Goal: Task Accomplishment & Management: Manage account settings

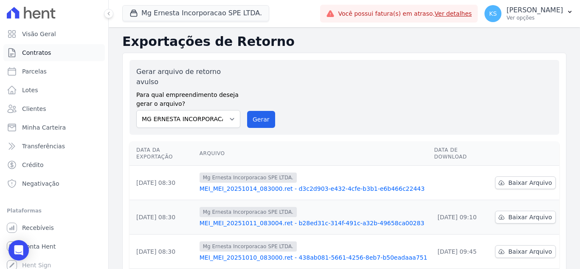
click at [42, 53] on span "Contratos" at bounding box center [36, 52] width 29 height 8
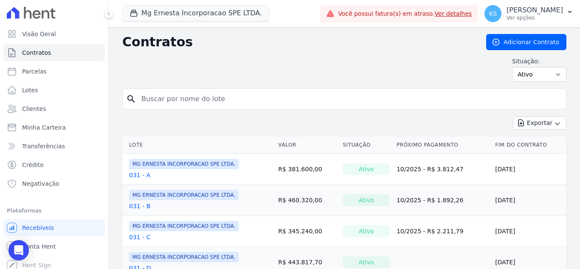
click at [154, 101] on input "search" at bounding box center [349, 98] width 426 height 17
type input "52"
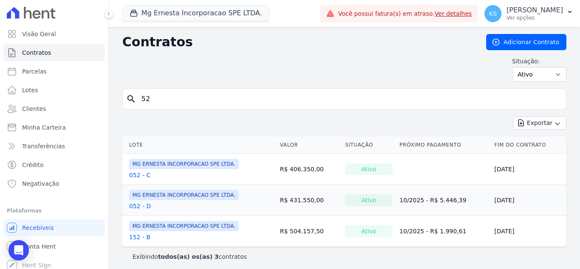
click at [135, 205] on link "052 - D" at bounding box center [140, 206] width 22 height 8
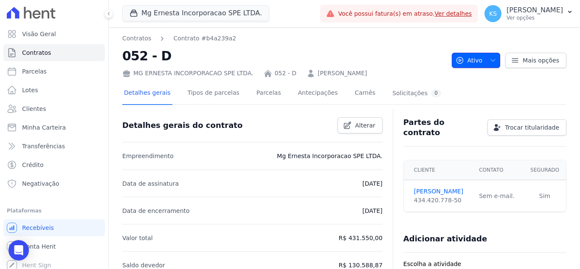
click at [489, 64] on span "button" at bounding box center [490, 60] width 11 height 14
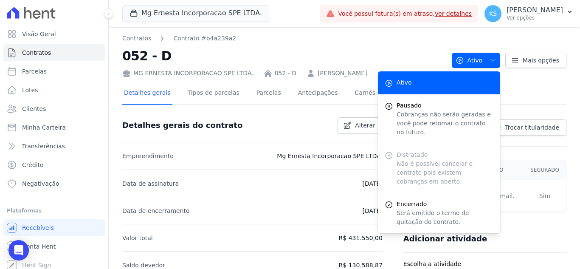
click at [397, 44] on div "Contratos Contrato #b4a239a2 052 - D MG ERNESTA INCORPORACAO SPE LTDA. 052 - D …" at bounding box center [283, 56] width 322 height 44
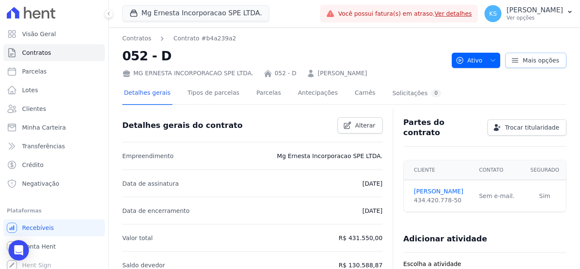
click at [524, 62] on span "Mais opções" at bounding box center [540, 60] width 36 height 8
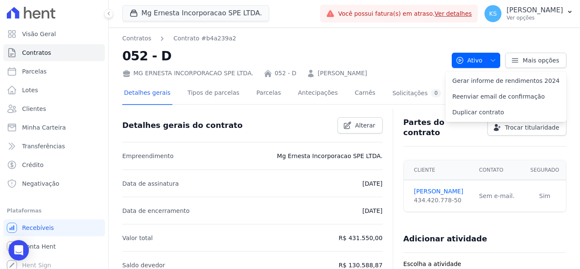
click at [401, 35] on nav "Contratos Contrato #b4a239a2" at bounding box center [283, 38] width 322 height 9
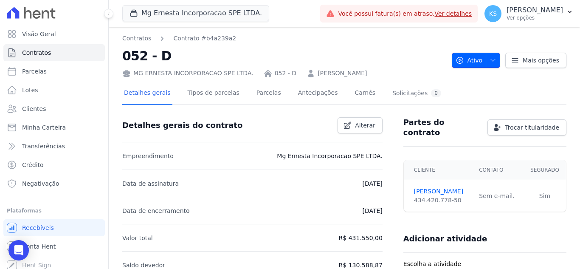
click at [491, 62] on icon "button" at bounding box center [492, 60] width 7 height 7
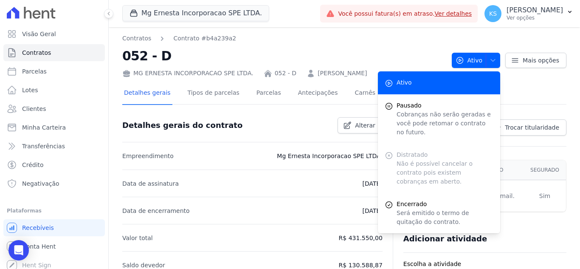
click at [348, 41] on nav "Contratos Contrato #b4a239a2" at bounding box center [283, 38] width 322 height 9
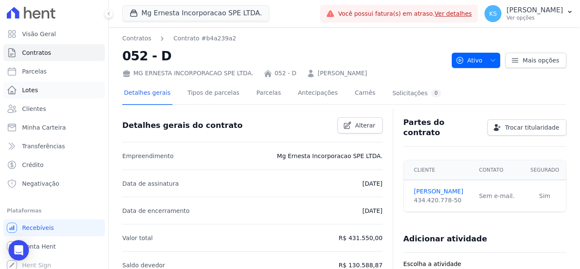
click at [36, 90] on span "Lotes" at bounding box center [30, 90] width 16 height 8
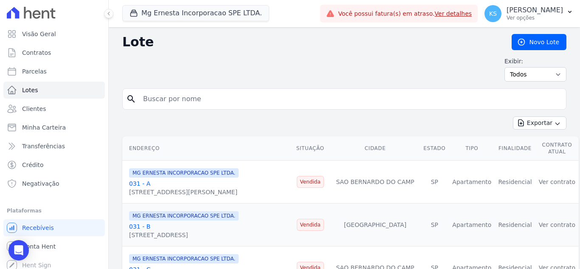
click at [159, 102] on input "search" at bounding box center [350, 98] width 424 height 17
type input "52"
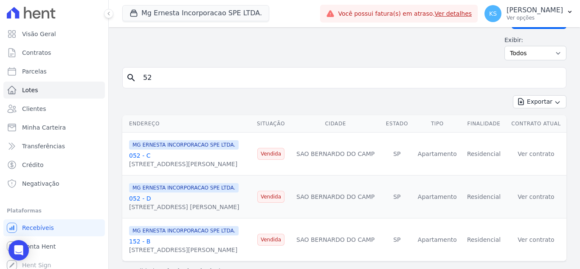
scroll to position [39, 0]
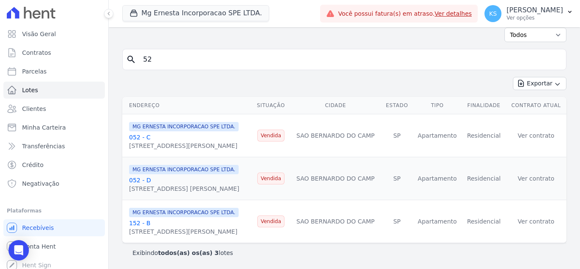
click at [140, 178] on link "052 - D" at bounding box center [140, 180] width 22 height 7
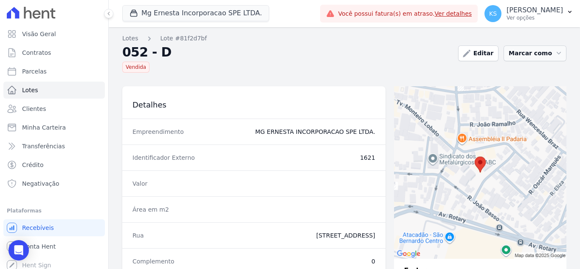
click at [547, 54] on button "Marcar como" at bounding box center [534, 53] width 63 height 16
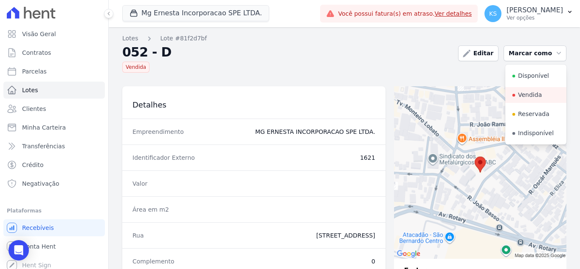
click at [386, 45] on div "Lotes Lote #81f2d7bf 052 - D [GEOGRAPHIC_DATA]" at bounding box center [286, 53] width 329 height 39
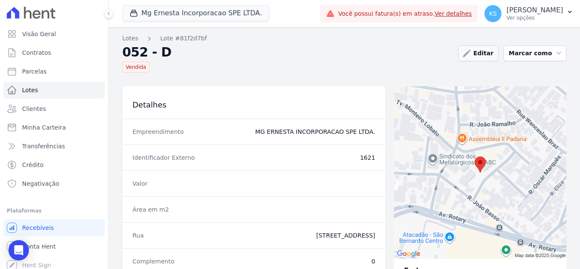
click at [471, 55] on icon at bounding box center [466, 53] width 8 height 8
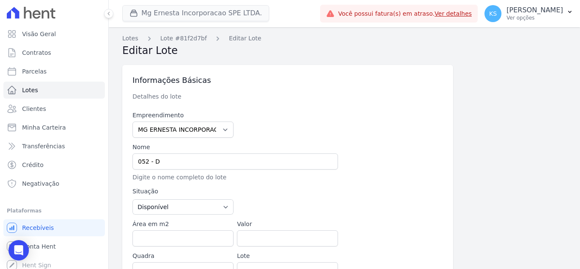
click at [110, 14] on icon at bounding box center [108, 13] width 5 height 5
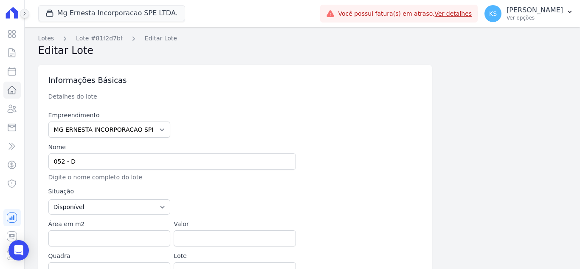
click at [26, 11] on button at bounding box center [24, 13] width 9 height 9
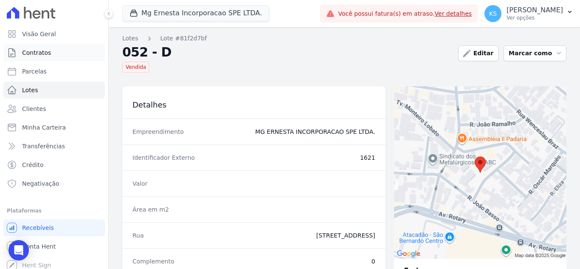
click at [42, 46] on link "Contratos" at bounding box center [53, 52] width 101 height 17
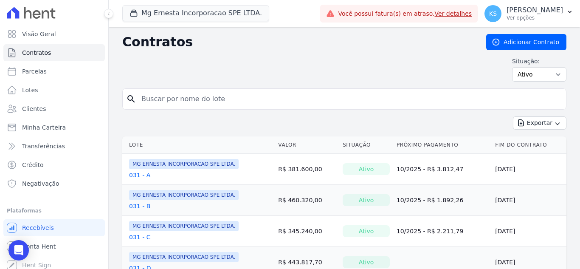
click at [152, 99] on input "search" at bounding box center [349, 98] width 426 height 17
type input "52"
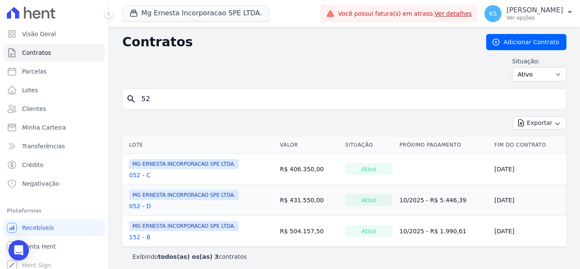
click at [135, 207] on link "052 - D" at bounding box center [140, 206] width 22 height 8
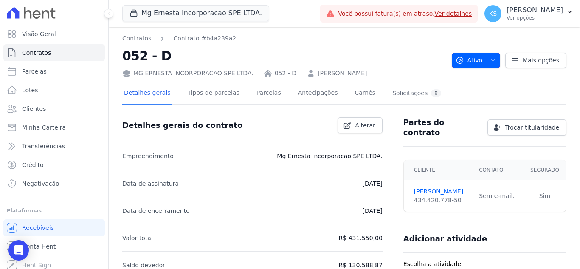
click at [491, 63] on icon "button" at bounding box center [492, 60] width 7 height 7
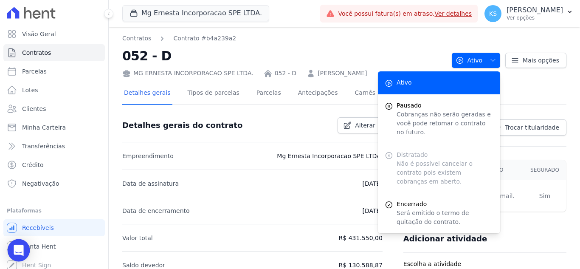
click at [22, 251] on icon "Open Intercom Messenger" at bounding box center [18, 249] width 11 height 11
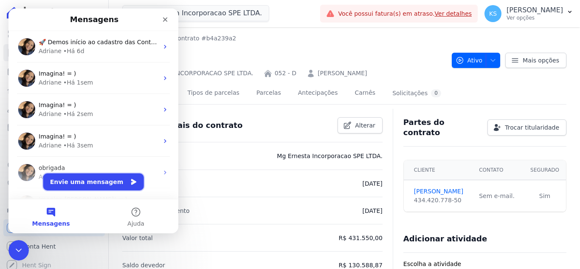
click at [92, 183] on button "Envie uma mensagem" at bounding box center [93, 181] width 101 height 17
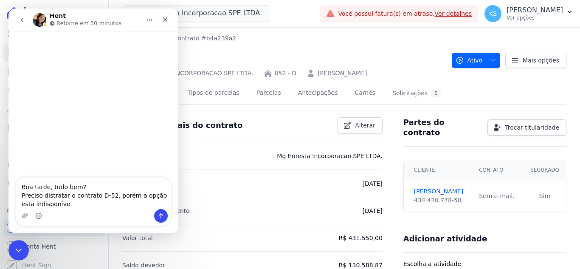
type textarea "Boa tarde, tudo bem? Preciso distratar o contrato D-52, porém a opção está indi…"
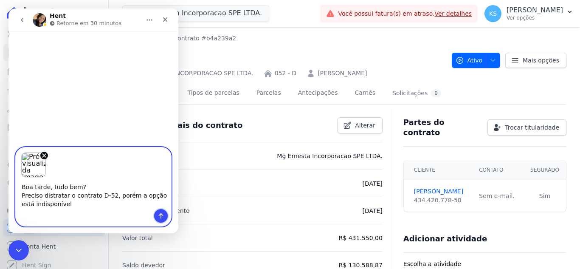
click at [161, 215] on icon "Enviar uma mensagem" at bounding box center [160, 215] width 7 height 7
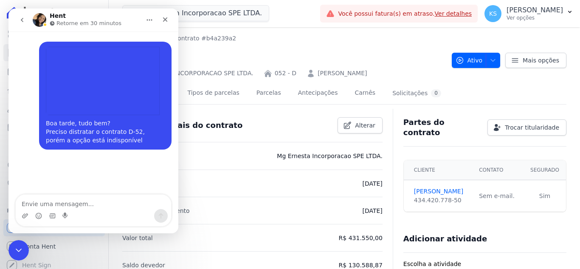
click at [96, 82] on img "user diz…" at bounding box center [103, 81] width 114 height 68
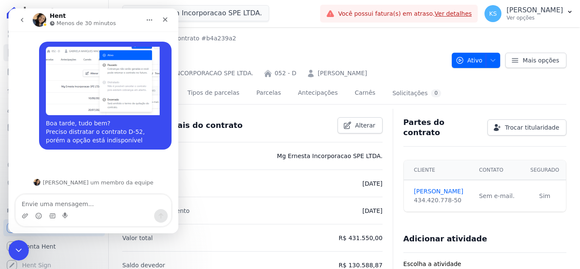
click at [115, 83] on img "Kelly diz…" at bounding box center [103, 81] width 114 height 68
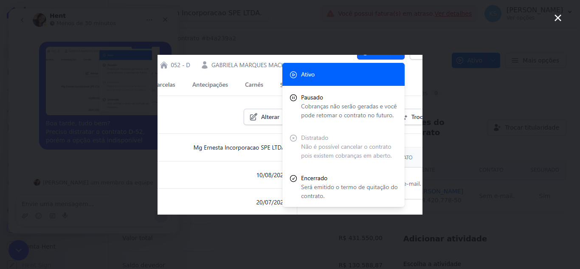
click at [123, 70] on div "Messenger da Intercom" at bounding box center [290, 134] width 580 height 269
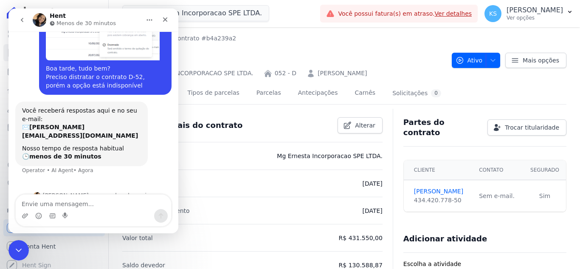
scroll to position [59, 0]
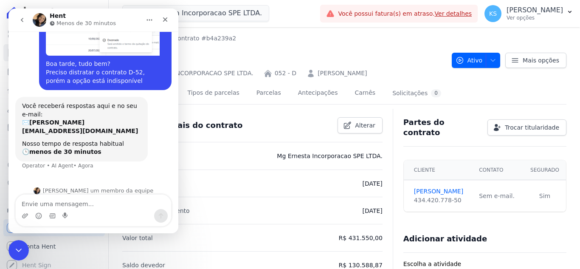
click at [255, 42] on nav "Contratos Contrato #b4a239a2" at bounding box center [283, 38] width 322 height 9
click at [169, 18] on div "Fechar" at bounding box center [164, 19] width 15 height 15
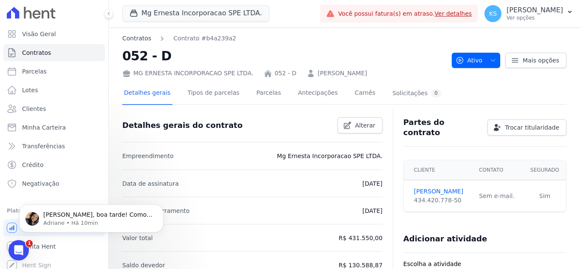
scroll to position [118, 0]
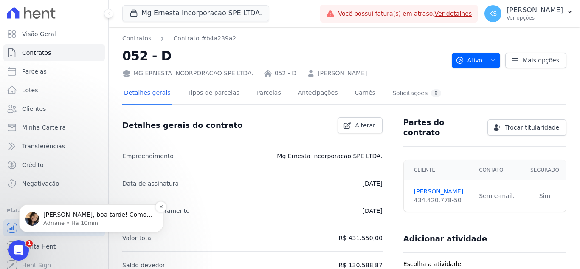
click at [59, 218] on span "[PERSON_NAME], boa tarde! Como vai? [PERSON_NAME], a opção não esta disponivel …" at bounding box center [97, 235] width 109 height 49
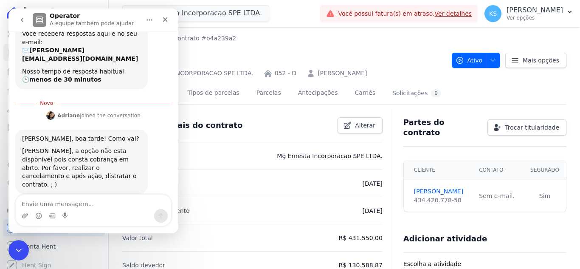
scroll to position [132, 0]
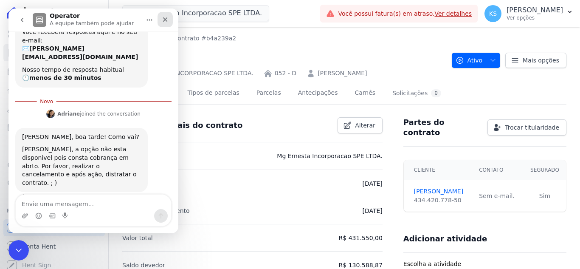
click at [168, 20] on icon "Fechar" at bounding box center [165, 19] width 7 height 7
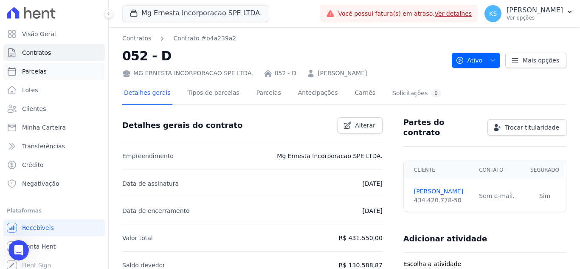
click at [38, 73] on span "Parcelas" at bounding box center [34, 71] width 25 height 8
select select
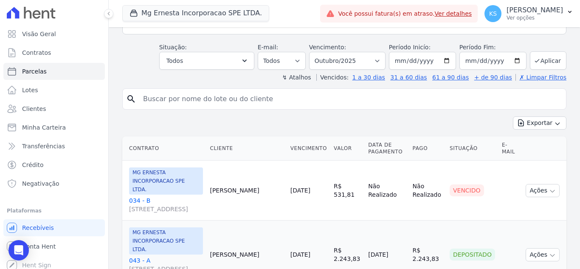
scroll to position [127, 0]
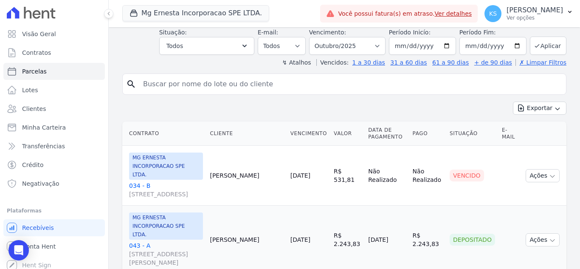
click at [155, 80] on input "search" at bounding box center [350, 84] width 424 height 17
type input "52"
select select
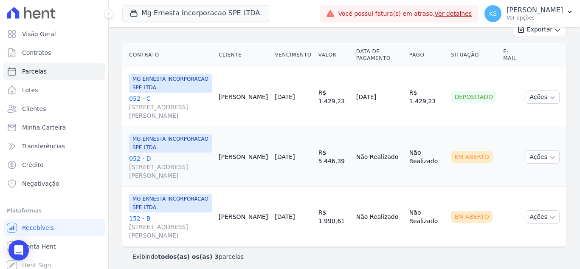
scroll to position [124, 0]
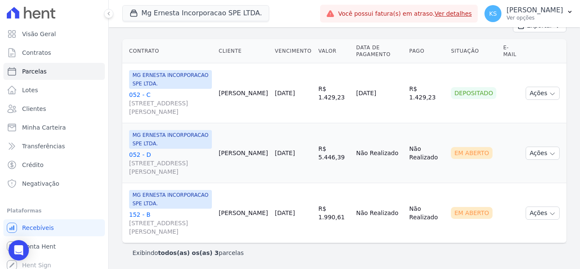
click at [141, 155] on link "052 - D [STREET_ADDRESS] [PERSON_NAME]" at bounding box center [170, 162] width 83 height 25
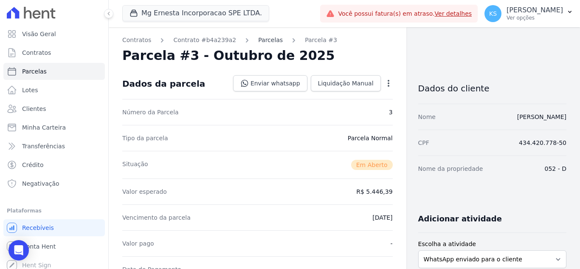
click at [261, 42] on link "Parcelas" at bounding box center [270, 40] width 25 height 9
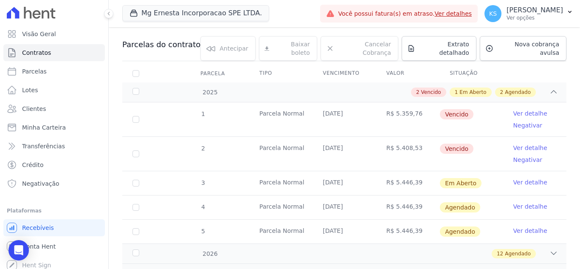
scroll to position [85, 0]
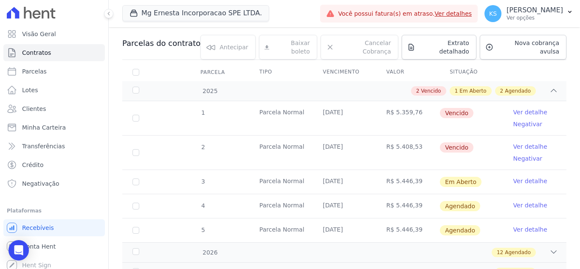
click at [521, 108] on link "Ver detalhe" at bounding box center [530, 112] width 34 height 8
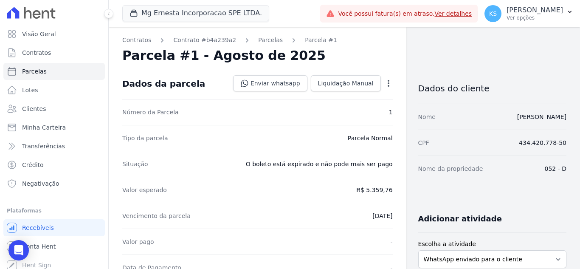
click at [384, 83] on icon "button" at bounding box center [388, 83] width 8 height 8
click at [360, 109] on link "Cancelar Cobrança" at bounding box center [351, 109] width 75 height 15
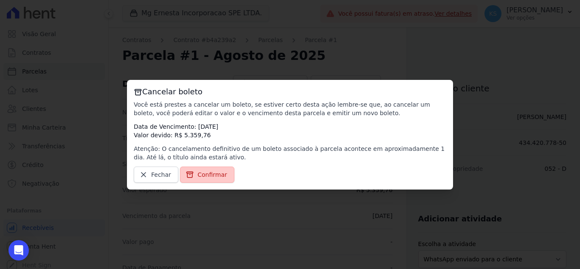
click at [212, 169] on link "Confirmar" at bounding box center [207, 174] width 54 height 16
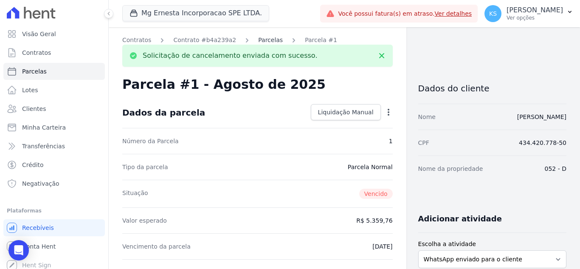
click at [258, 41] on link "Parcelas" at bounding box center [270, 40] width 25 height 9
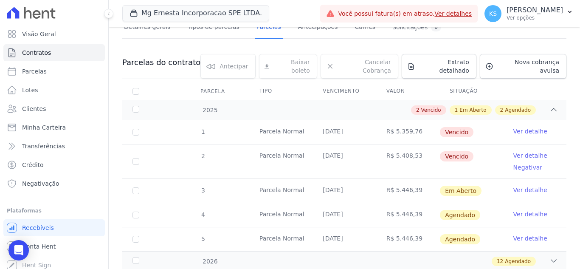
scroll to position [85, 0]
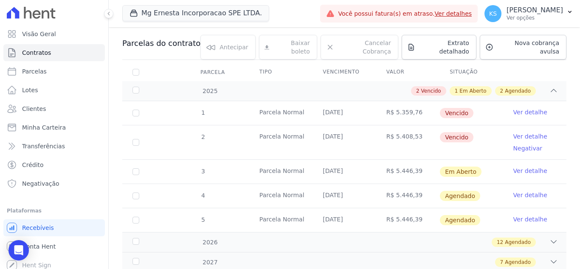
click at [524, 132] on link "Ver detalhe" at bounding box center [530, 136] width 34 height 8
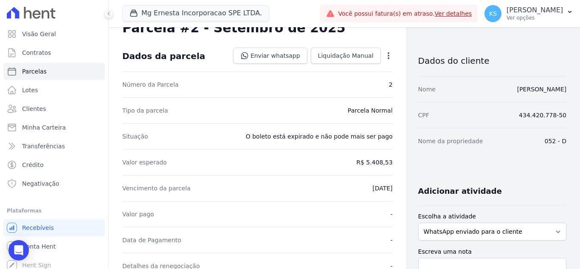
scroll to position [42, 0]
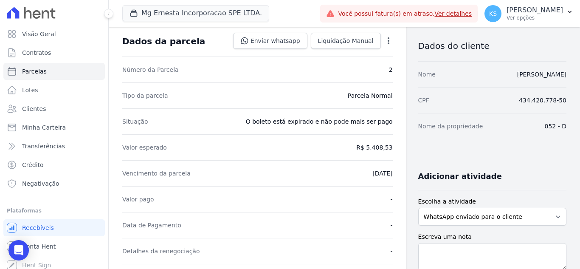
click at [384, 42] on icon "button" at bounding box center [388, 40] width 8 height 8
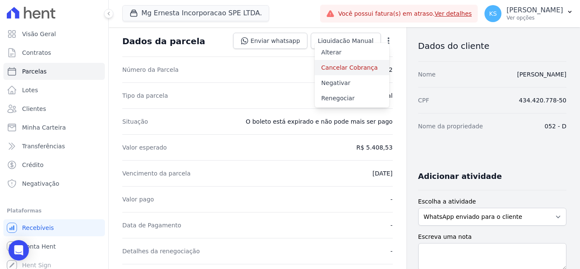
click at [362, 63] on link "Cancelar Cobrança" at bounding box center [351, 67] width 75 height 15
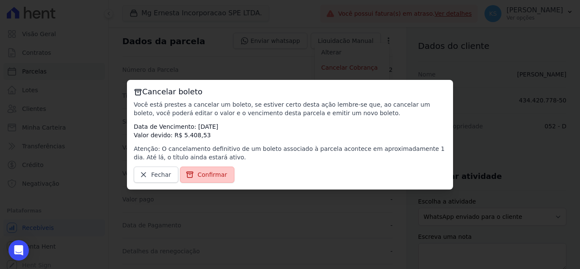
click at [200, 174] on span "Confirmar" at bounding box center [212, 174] width 30 height 8
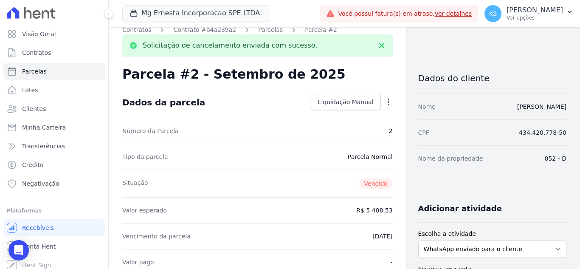
scroll to position [0, 0]
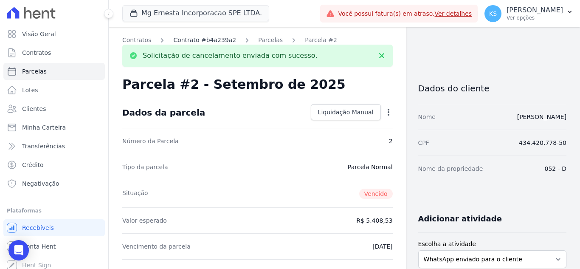
click at [193, 40] on link "Contrato #b4a239a2" at bounding box center [204, 40] width 63 height 9
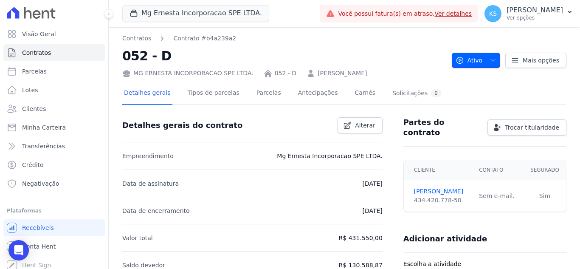
click at [485, 64] on span "button" at bounding box center [490, 60] width 11 height 14
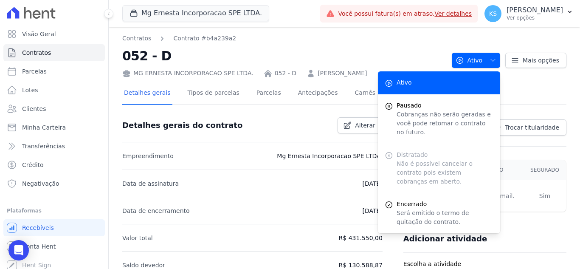
click at [300, 41] on nav "Contratos Contrato #b4a239a2" at bounding box center [283, 38] width 322 height 9
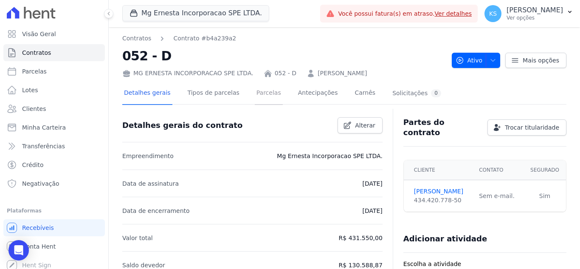
click at [255, 96] on link "Parcelas" at bounding box center [269, 93] width 28 height 22
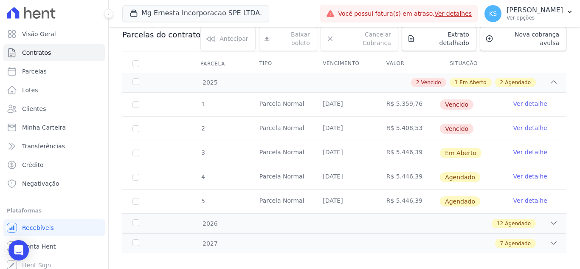
scroll to position [96, 0]
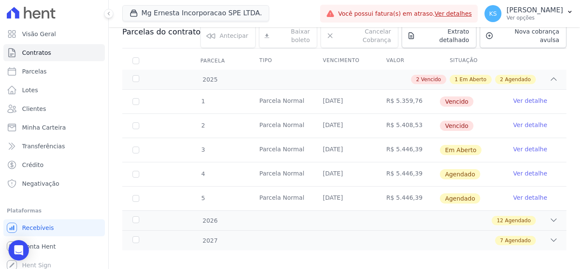
click at [527, 96] on link "Ver detalhe" at bounding box center [530, 100] width 34 height 8
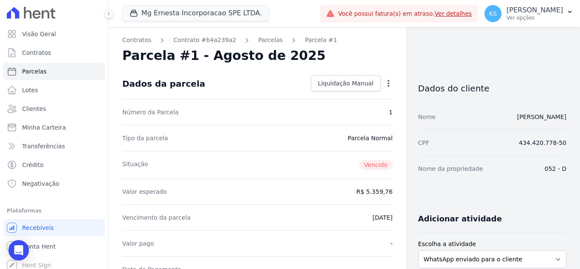
click at [384, 84] on icon "button" at bounding box center [388, 83] width 8 height 8
click at [379, 56] on div "Parcela #1 - Agosto de 2025" at bounding box center [257, 55] width 270 height 15
click at [387, 83] on icon "button" at bounding box center [388, 83] width 2 height 7
click at [332, 94] on link "Alterar" at bounding box center [351, 94] width 75 height 15
click at [341, 87] on span "Cancelar" at bounding box center [337, 83] width 26 height 8
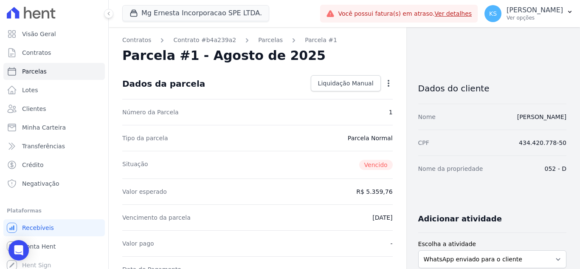
click at [384, 86] on icon "button" at bounding box center [388, 83] width 8 height 8
click at [332, 58] on div "Parcela #1 - Agosto de 2025" at bounding box center [257, 55] width 270 height 15
click at [191, 42] on link "Contrato #b4a239a2" at bounding box center [204, 40] width 63 height 9
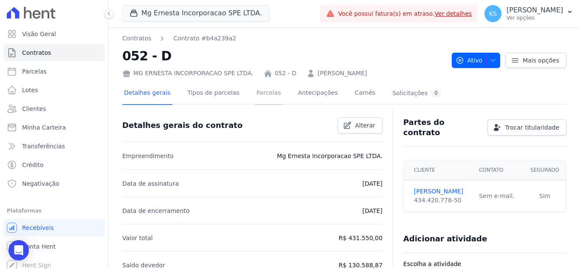
click at [255, 95] on link "Parcelas" at bounding box center [269, 93] width 28 height 22
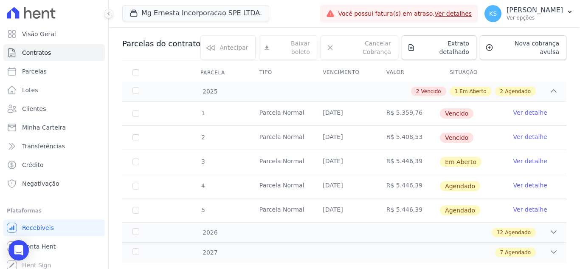
scroll to position [85, 0]
click at [520, 132] on link "Ver detalhe" at bounding box center [530, 136] width 34 height 8
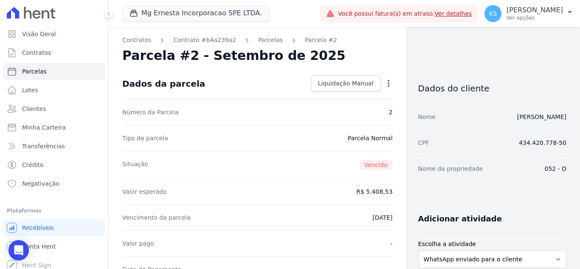
click at [384, 83] on icon "button" at bounding box center [388, 83] width 8 height 8
click at [368, 57] on div "Parcela #2 - Setembro de 2025" at bounding box center [257, 55] width 270 height 15
click at [192, 39] on link "Contrato #b4a239a2" at bounding box center [204, 40] width 63 height 9
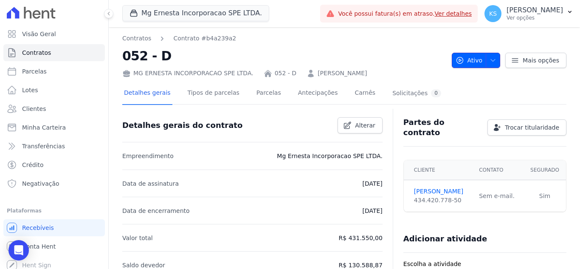
click at [492, 63] on icon "button" at bounding box center [492, 60] width 7 height 7
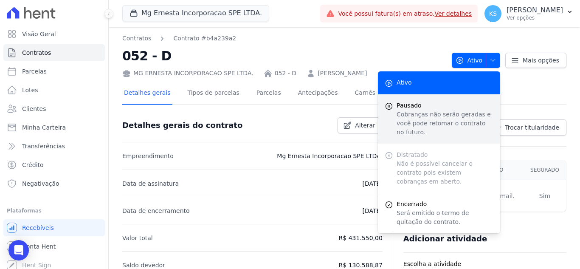
click at [425, 115] on p "Cobranças não serão geradas e você pode retomar o contrato no futuro." at bounding box center [444, 123] width 97 height 27
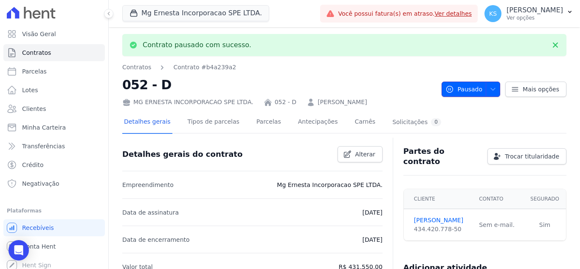
click at [491, 93] on span "button" at bounding box center [490, 89] width 11 height 14
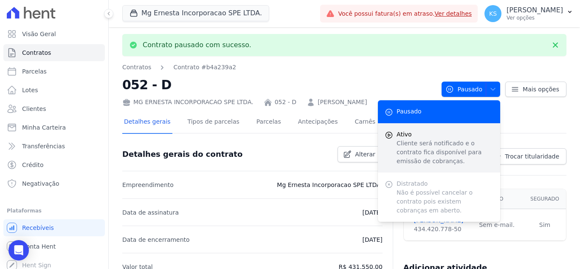
click at [417, 152] on p "Cliente será notificado e o contrato fica disponível para emissão de cobranças." at bounding box center [444, 152] width 97 height 27
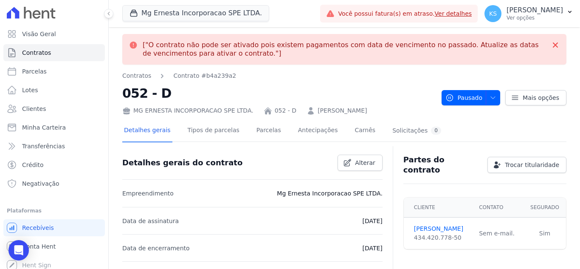
click at [490, 105] on div "Contratos Contrato #b4a239a2 052 - D MG ERNESTA INCORPORACAO SPE LTDA. 052 - D …" at bounding box center [344, 93] width 444 height 44
click at [489, 103] on span "button" at bounding box center [490, 98] width 11 height 14
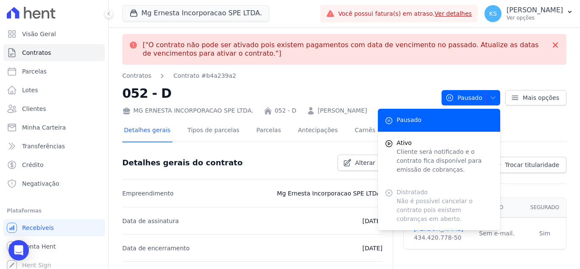
click at [412, 202] on div "Distratado Não é possível cancelar o contrato pois existem cobranças em aberto." at bounding box center [439, 205] width 122 height 49
click at [387, 78] on nav "Contratos Contrato #b4a239a2" at bounding box center [278, 75] width 312 height 9
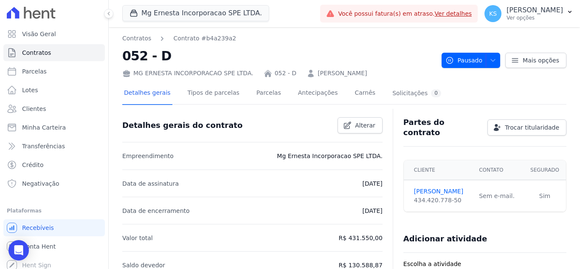
click at [549, 43] on div "Contratos Contrato #b4a239a2 052 - D MG ERNESTA INCORPORACAO SPE LTDA. 052 - D …" at bounding box center [344, 56] width 444 height 44
click at [492, 60] on button "Pausado" at bounding box center [470, 60] width 59 height 15
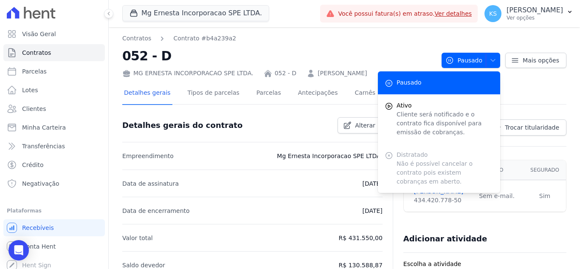
drag, startPoint x: 407, startPoint y: 34, endPoint x: 425, endPoint y: 35, distance: 18.3
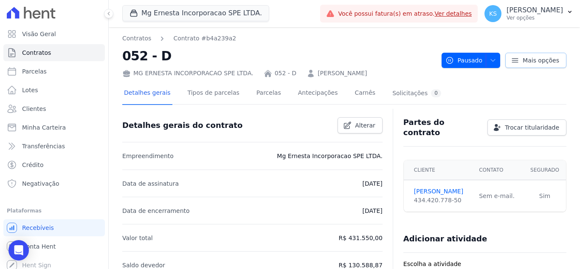
click at [512, 60] on icon at bounding box center [515, 60] width 6 height 4
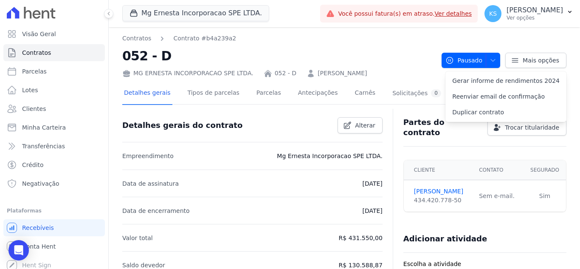
click at [411, 51] on h2 "052 - D" at bounding box center [278, 55] width 312 height 19
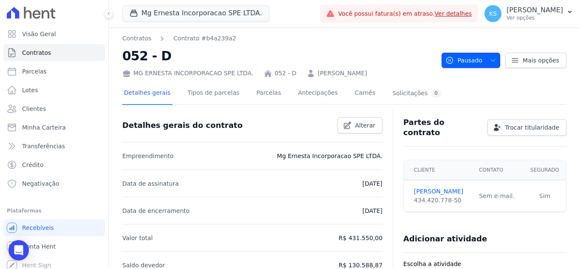
click at [490, 60] on icon "button" at bounding box center [492, 60] width 7 height 7
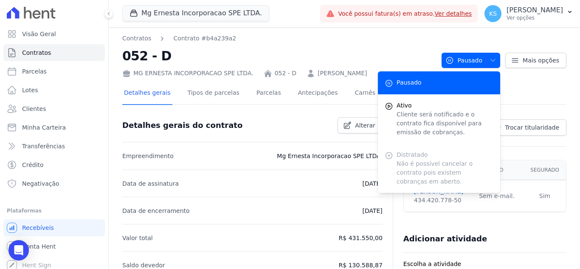
click at [309, 45] on div "Contratos Contrato #b4a239a2 052 - D MG ERNESTA INCORPORACAO SPE LTDA. 052 - D …" at bounding box center [278, 56] width 312 height 44
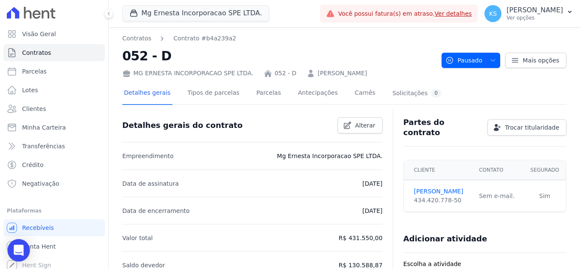
click at [16, 252] on icon "Open Intercom Messenger" at bounding box center [19, 249] width 10 height 11
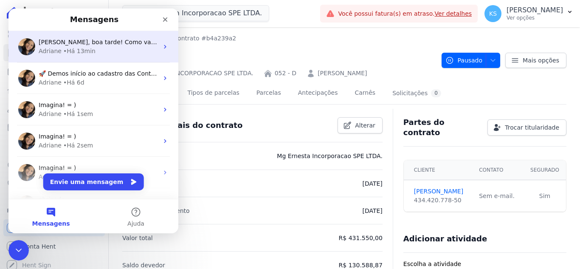
click at [87, 43] on span "[PERSON_NAME], boa tarde! Como vai? [PERSON_NAME], a opção não esta disponivel …" at bounding box center [321, 42] width 564 height 7
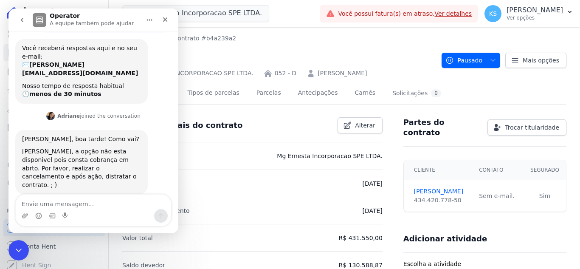
scroll to position [118, 0]
click at [164, 20] on icon "Fechar" at bounding box center [165, 19] width 7 height 7
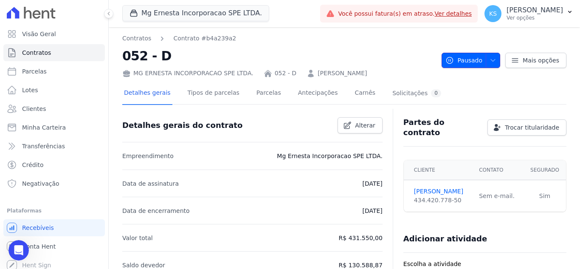
click at [490, 62] on icon "button" at bounding box center [492, 60] width 7 height 7
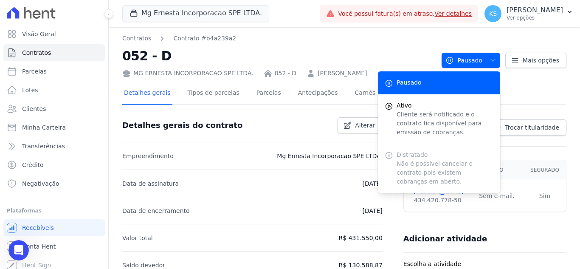
click at [410, 158] on div "Distratado Não é possível cancelar o contrato pois existem cobranças em aberto." at bounding box center [439, 167] width 122 height 49
click at [328, 43] on div "Contratos Contrato #b4a239a2 052 - D MG ERNESTA INCORPORACAO SPE LTDA. 052 - D …" at bounding box center [278, 56] width 312 height 44
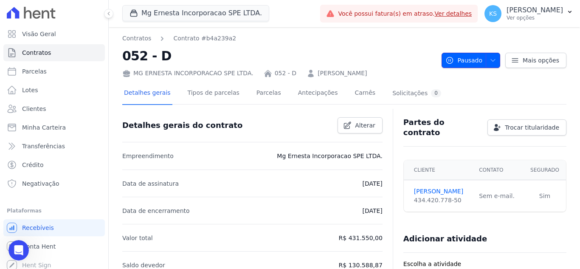
click at [493, 58] on button "Pausado" at bounding box center [470, 60] width 59 height 15
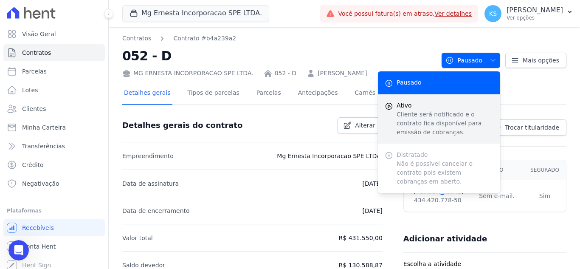
click at [437, 119] on p "Cliente será notificado e o contrato fica disponível para emissão de cobranças." at bounding box center [444, 123] width 97 height 27
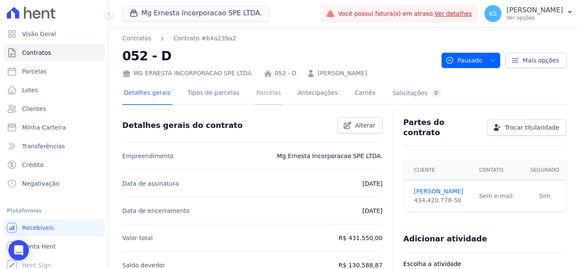
click at [263, 98] on link "Parcelas" at bounding box center [269, 93] width 28 height 22
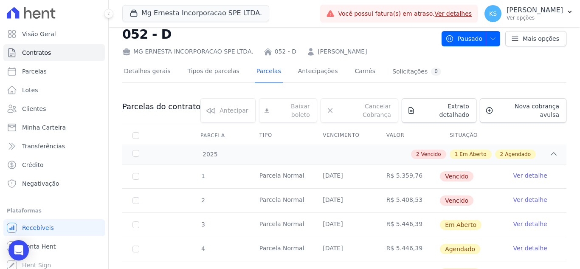
scroll to position [42, 0]
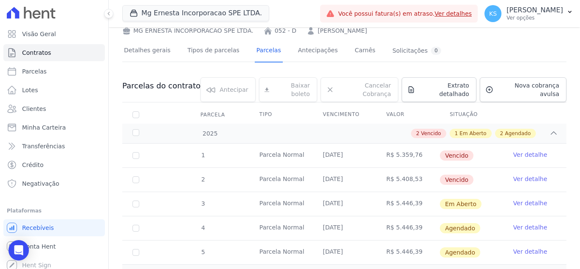
click at [526, 150] on link "Ver detalhe" at bounding box center [530, 154] width 34 height 8
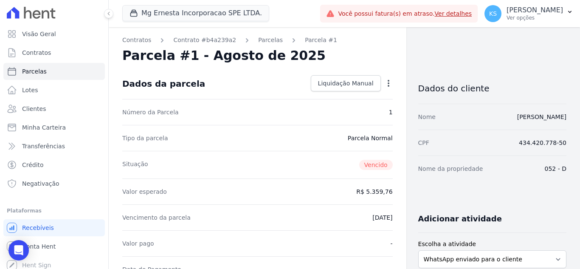
click at [384, 82] on icon "button" at bounding box center [388, 83] width 8 height 8
click at [338, 55] on div "Parcela #1 - Agosto de 2025" at bounding box center [257, 55] width 270 height 15
